Goal: Find specific page/section: Find specific page/section

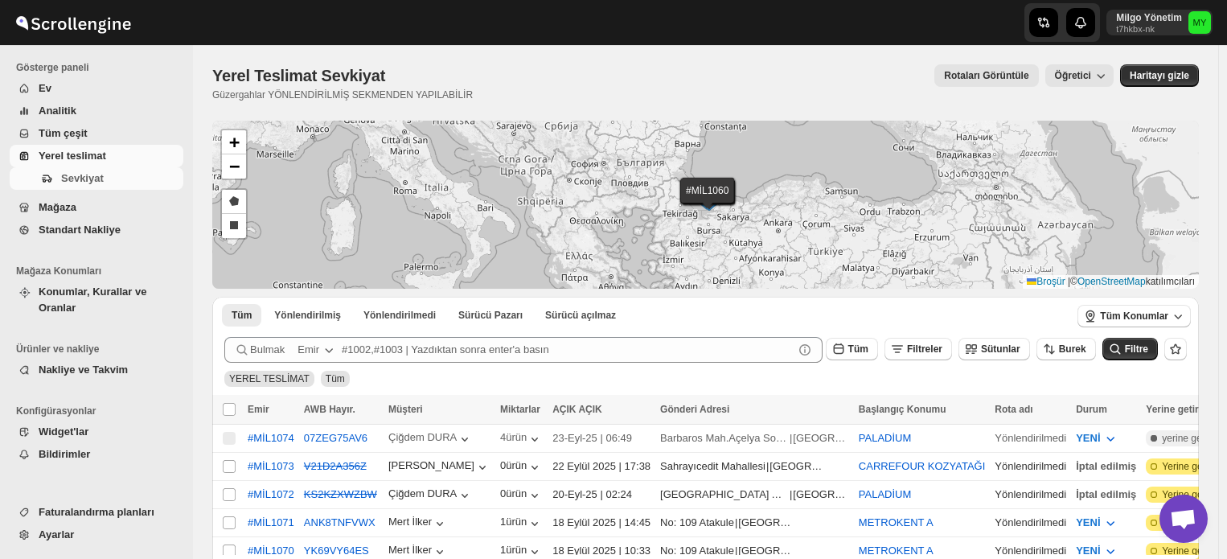
click at [82, 150] on font "Yerel teslimat" at bounding box center [73, 156] width 68 height 12
click at [1141, 311] on font "Tüm Konumlar" at bounding box center [1134, 315] width 68 height 11
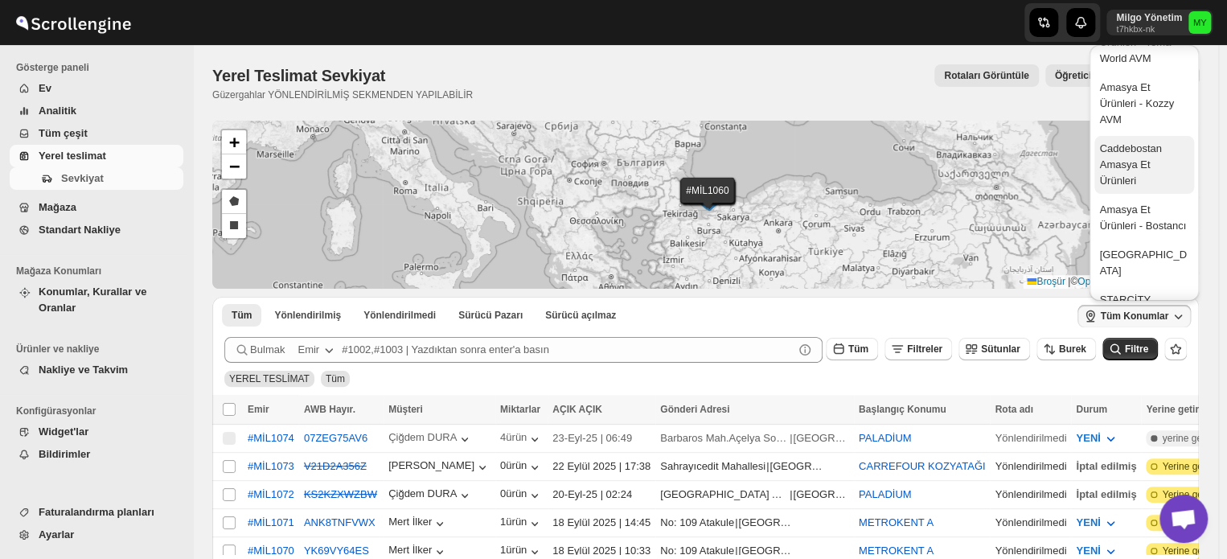
scroll to position [80, 0]
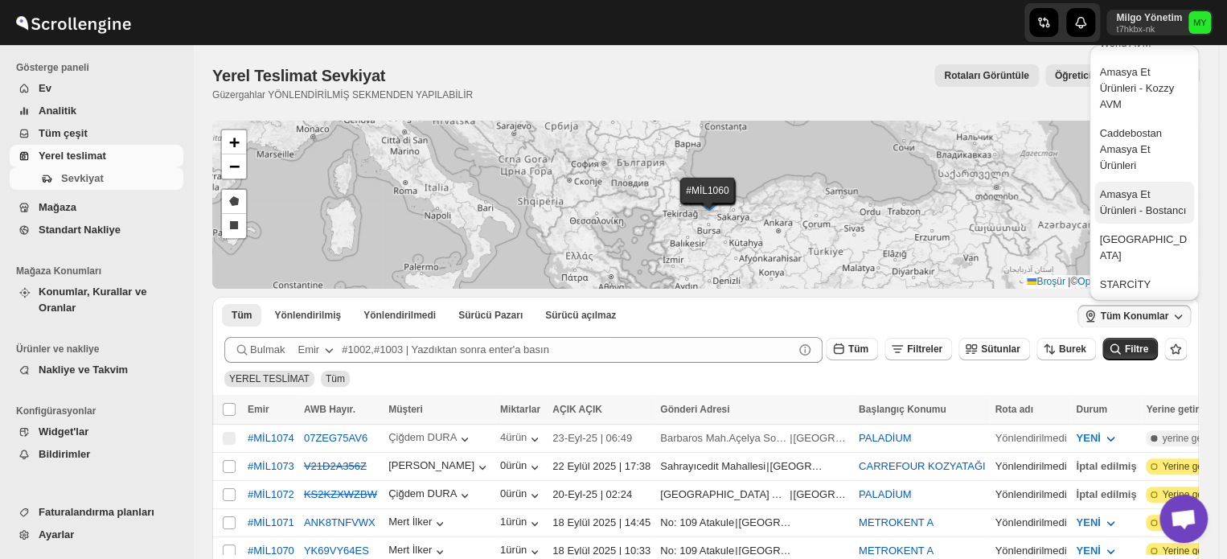
click at [1144, 213] on font "Amasya Et Ürünleri - Bostancı" at bounding box center [1144, 203] width 89 height 32
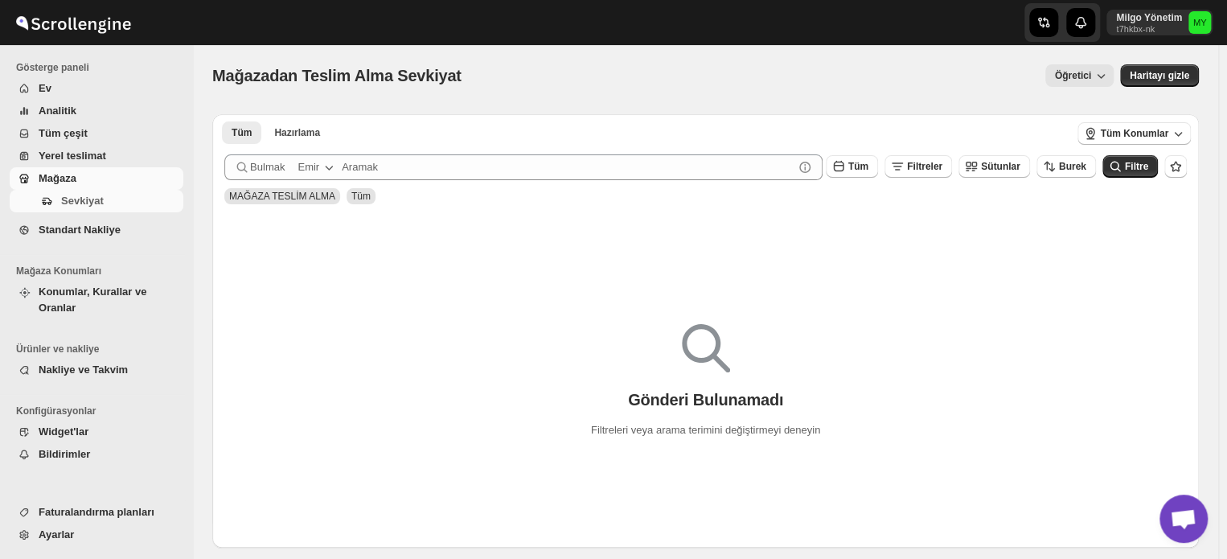
click at [56, 188] on link "Mağaza" at bounding box center [97, 178] width 174 height 23
click at [73, 203] on font "Sevkiyat" at bounding box center [82, 201] width 43 height 12
click at [55, 173] on font "Mağaza" at bounding box center [58, 178] width 38 height 12
click at [68, 159] on font "Yerel teslimat" at bounding box center [73, 156] width 68 height 12
